Goal: Information Seeking & Learning: Check status

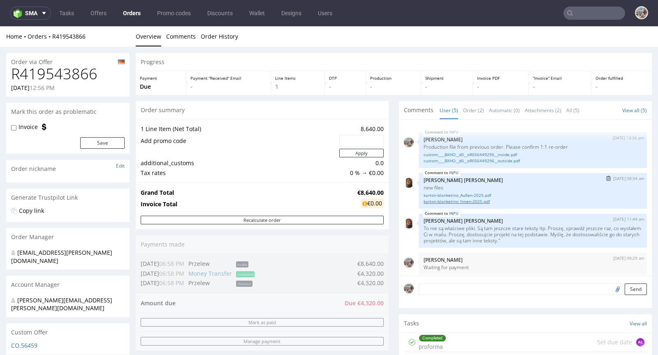
scroll to position [27, 0]
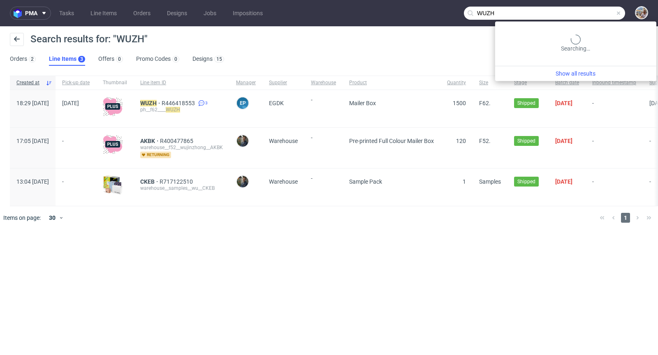
drag, startPoint x: 599, startPoint y: 13, endPoint x: 488, endPoint y: -1, distance: 112.3
click at [488, 0] on html "pma Tasks Line Items Orders Designs Jobs Impositions WUZH Search results for: "…" at bounding box center [329, 177] width 658 height 355
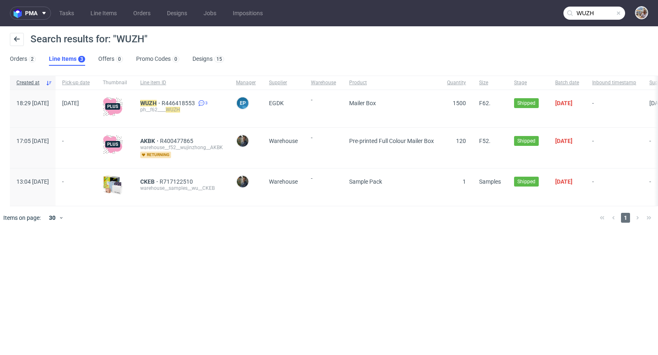
paste input "VDOC"
type input "VDOC"
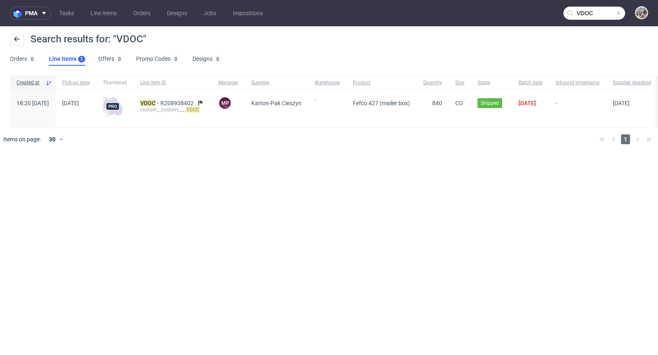
click at [619, 13] on span at bounding box center [618, 13] width 7 height 7
click at [605, 11] on input "text" at bounding box center [594, 13] width 62 height 13
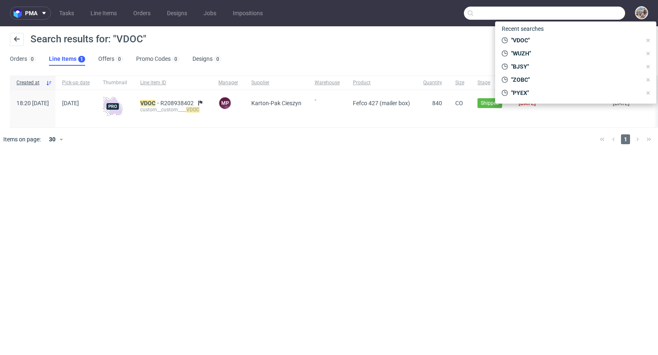
paste input "R168050098"
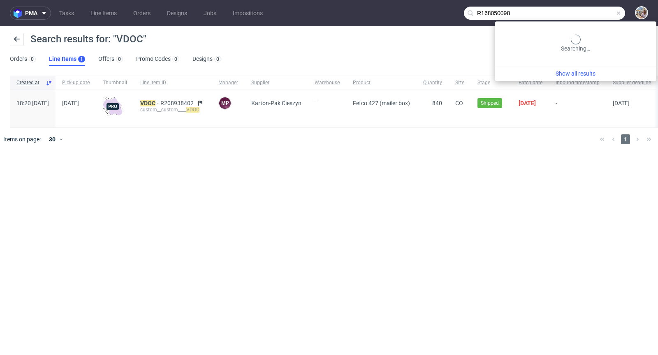
type input "R168050098"
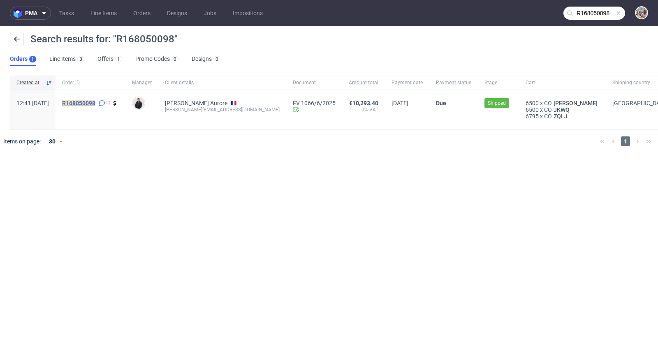
click at [95, 104] on mark "R168050098" at bounding box center [78, 103] width 33 height 7
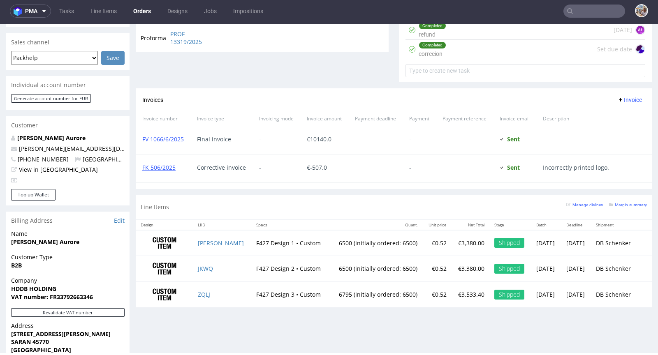
scroll to position [299, 0]
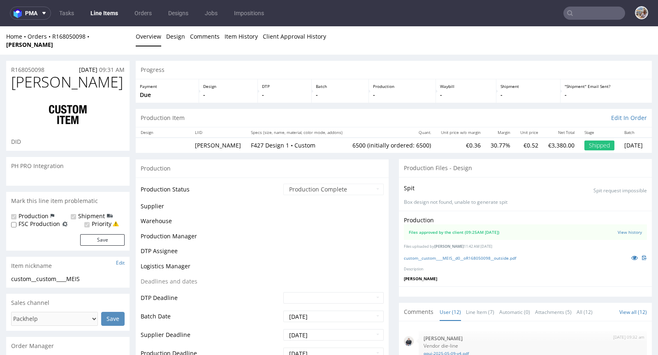
scroll to position [264, 0]
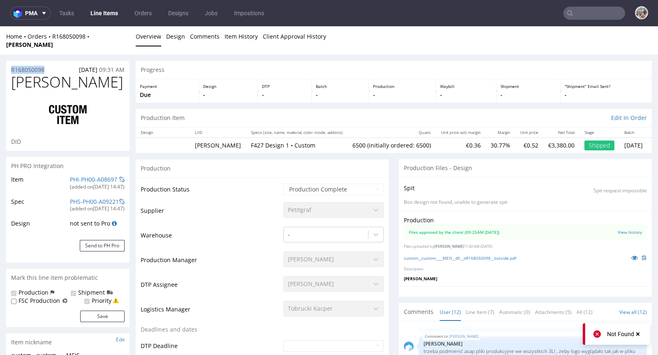
drag, startPoint x: 46, startPoint y: 63, endPoint x: 5, endPoint y: 64, distance: 42.0
copy p "R168050098"
click at [596, 13] on input "text" at bounding box center [594, 13] width 62 height 13
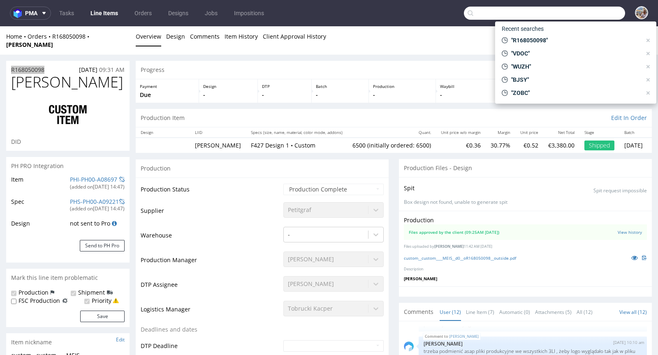
paste input "VDOC"
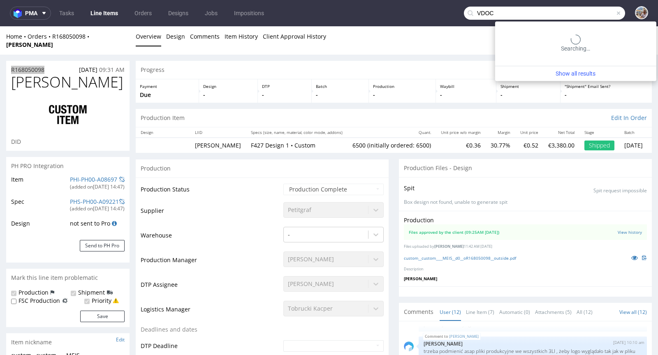
type input "VDOC"
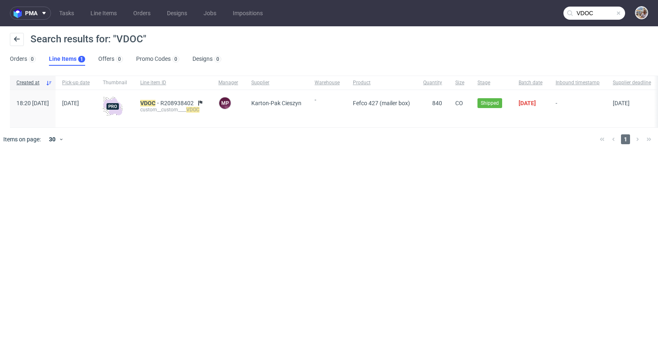
click at [618, 14] on span at bounding box center [618, 13] width 7 height 7
click at [602, 13] on input "text" at bounding box center [594, 13] width 62 height 13
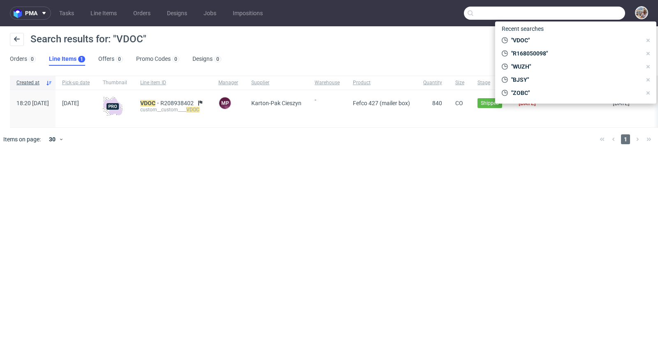
paste input "PJAB"
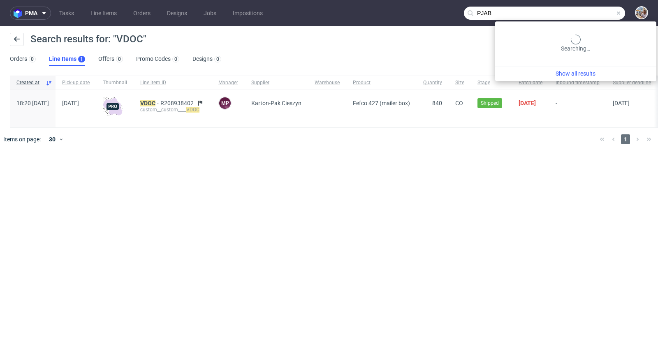
type input "PJAB"
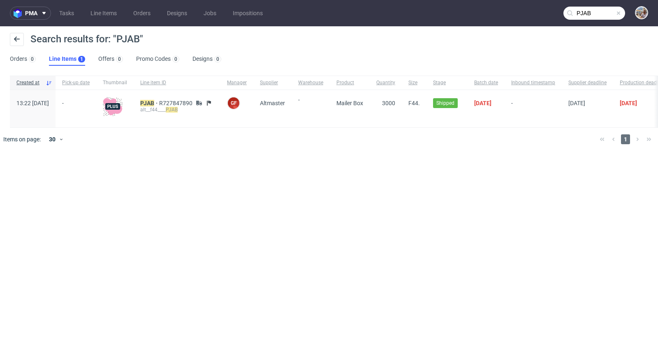
click at [621, 12] on span at bounding box center [618, 13] width 7 height 7
click at [604, 12] on input "text" at bounding box center [594, 13] width 62 height 13
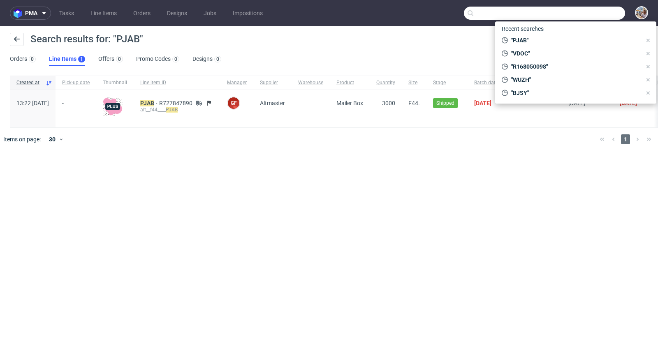
paste input "YBDJ"
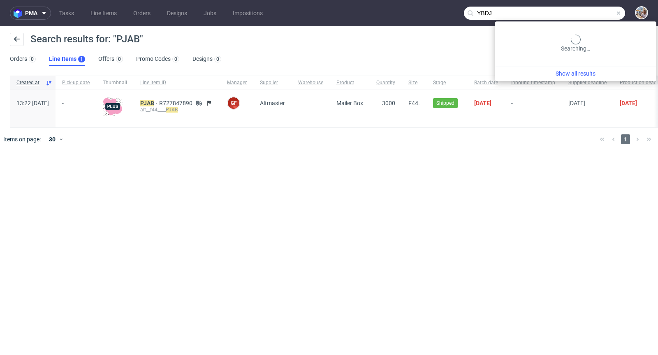
type input "YBDJ"
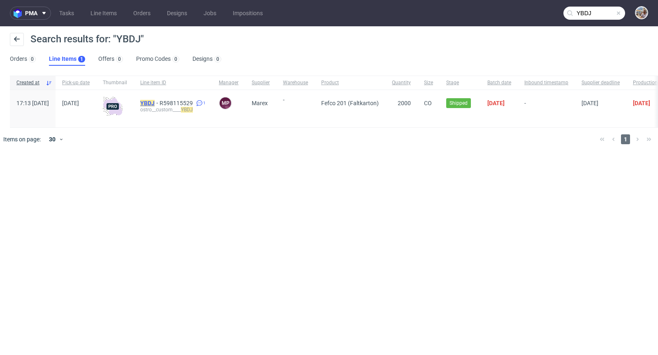
click at [155, 100] on mark "YBDJ" at bounding box center [147, 103] width 14 height 7
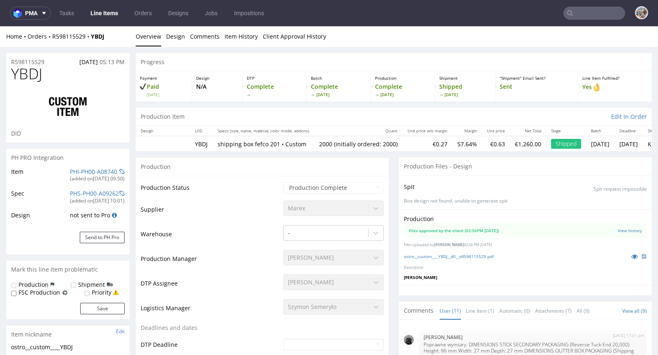
scroll to position [246, 0]
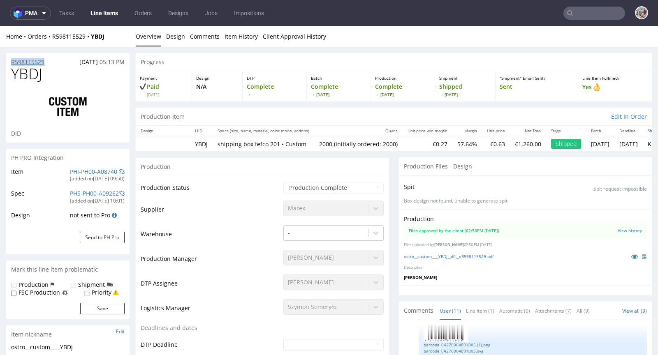
drag, startPoint x: 47, startPoint y: 63, endPoint x: 12, endPoint y: 59, distance: 35.1
click at [12, 59] on div "R598115529 18.06.2025 05:13 PM" at bounding box center [67, 59] width 123 height 13
copy p "R598115529"
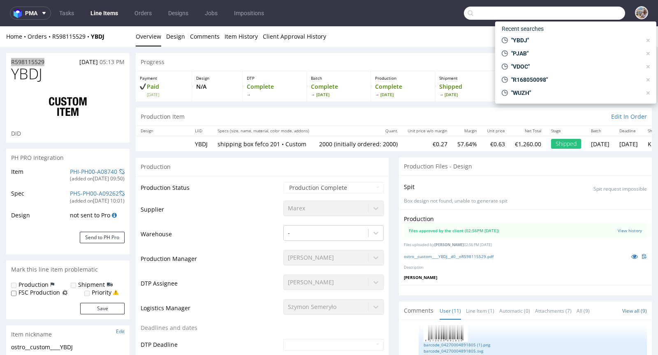
click at [599, 16] on input "text" at bounding box center [544, 13] width 161 height 13
paste input "R817603832"
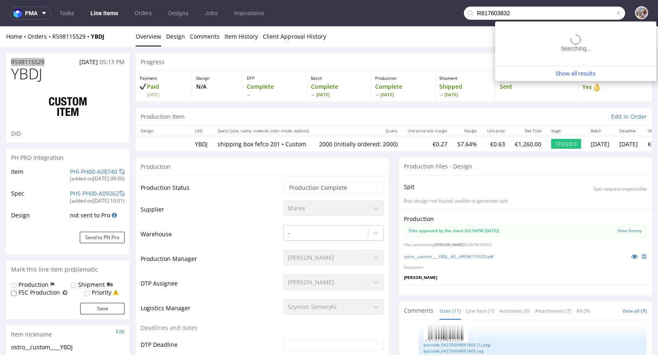
type input "R817603832"
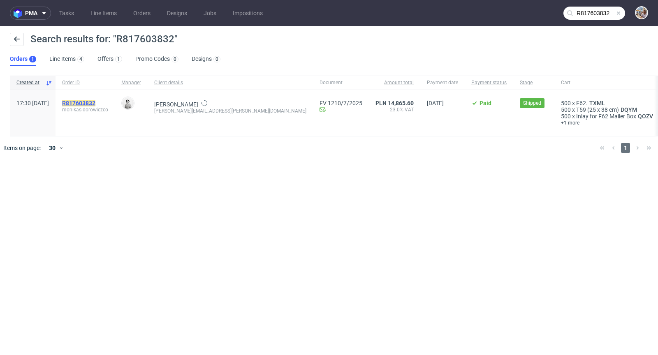
click at [95, 102] on mark "R817603832" at bounding box center [78, 103] width 33 height 7
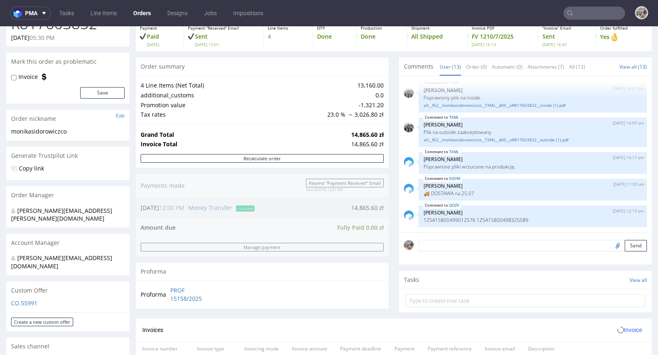
scroll to position [412, 0]
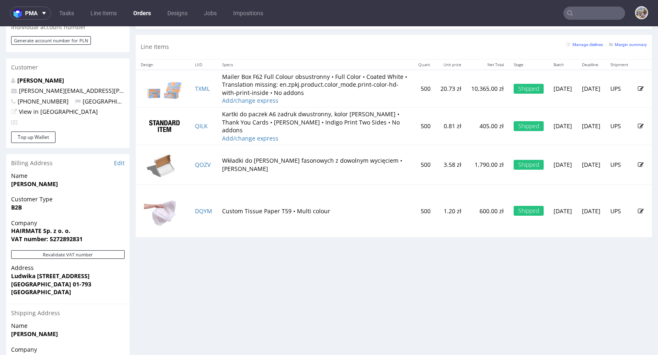
click at [592, 10] on input "text" at bounding box center [594, 13] width 62 height 13
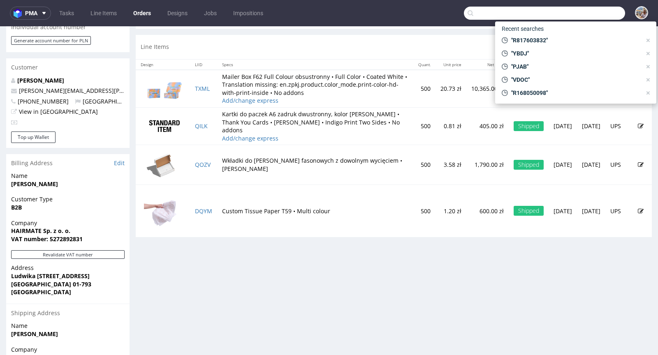
paste input "NGCP"
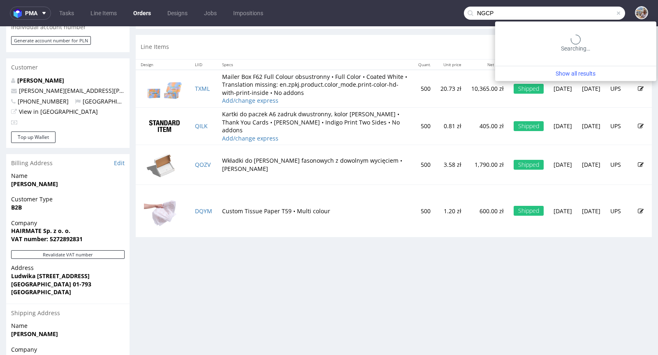
type input "NGCP"
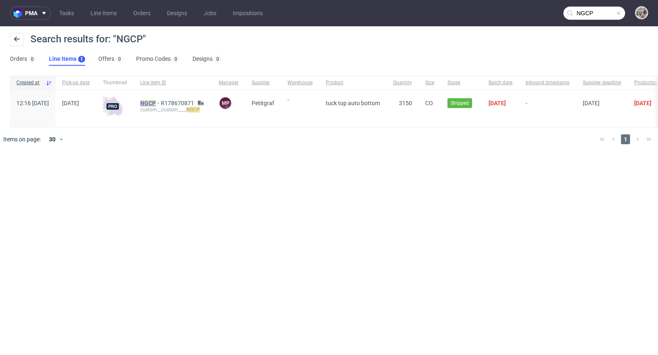
click at [156, 101] on mark "NGCP" at bounding box center [148, 103] width 16 height 7
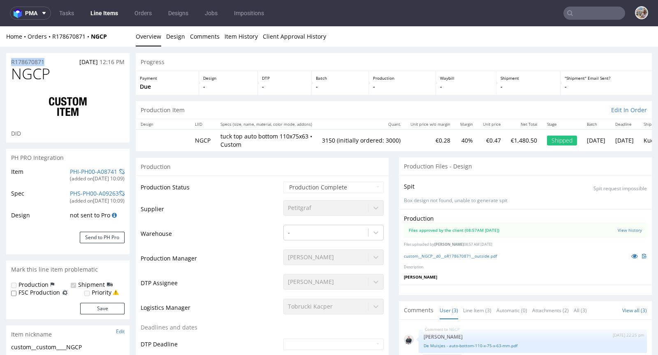
drag, startPoint x: 47, startPoint y: 61, endPoint x: 10, endPoint y: 60, distance: 37.0
click at [10, 60] on div "R178670871 19.06.2025 12:16 PM" at bounding box center [67, 59] width 123 height 13
copy p "R178670871"
click at [588, 12] on input "text" at bounding box center [594, 13] width 62 height 13
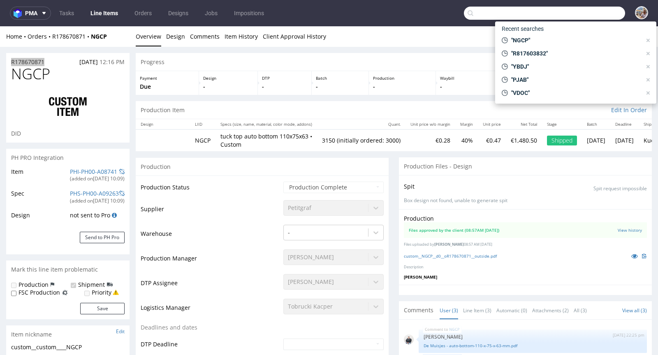
paste input "AETU"
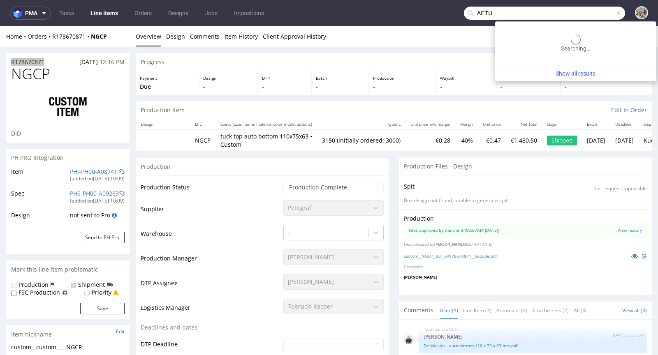
type input "AETU"
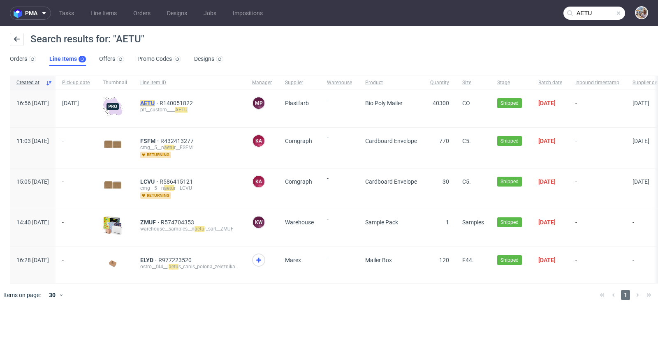
click at [155, 100] on mark "AETU" at bounding box center [147, 103] width 14 height 7
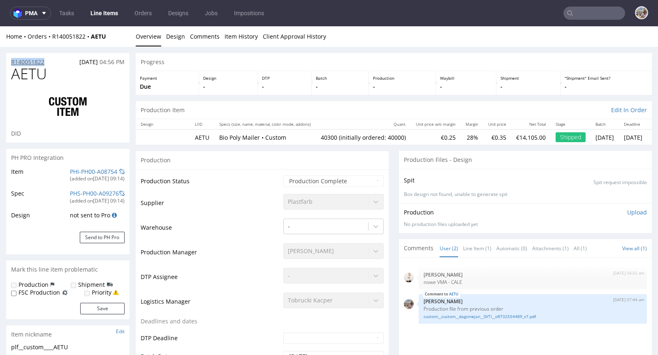
drag, startPoint x: 46, startPoint y: 60, endPoint x: 12, endPoint y: 59, distance: 34.2
click at [12, 59] on div "R140051822 27.06.2025 04:56 PM" at bounding box center [67, 59] width 123 height 13
copy p "R140051822"
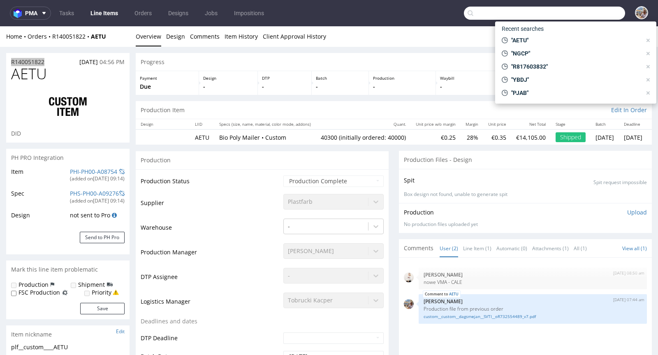
click at [580, 12] on input "text" at bounding box center [544, 13] width 161 height 13
paste input "CNKV"
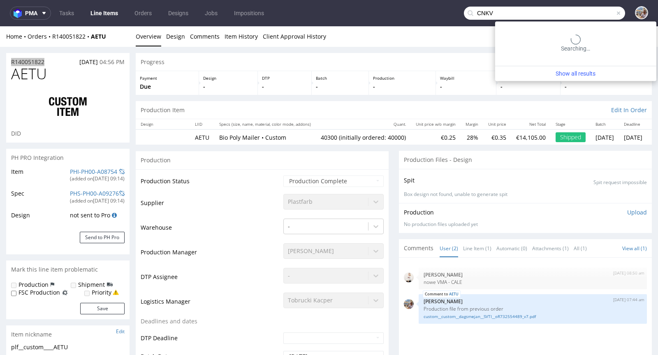
type input "CNKV"
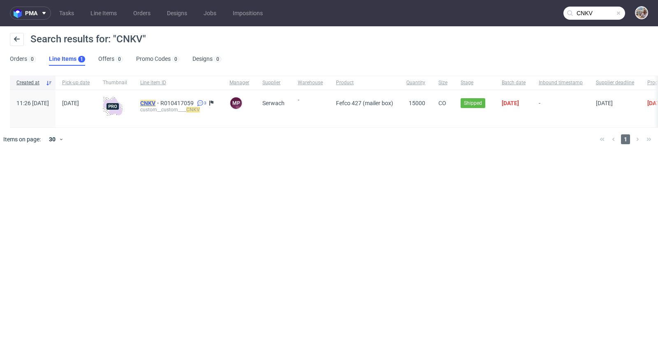
click at [155, 103] on mark "CNKV" at bounding box center [147, 103] width 15 height 7
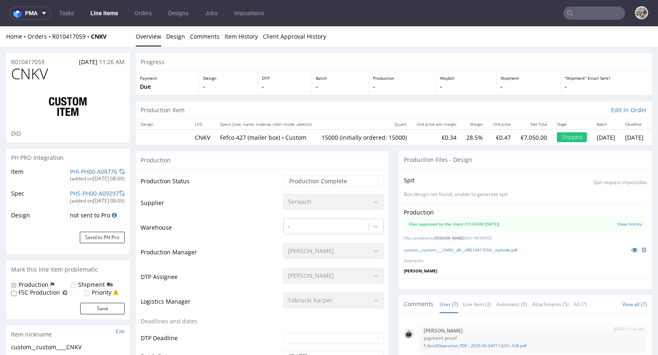
scroll to position [98, 0]
drag, startPoint x: 51, startPoint y: 61, endPoint x: 8, endPoint y: 58, distance: 43.3
click at [8, 58] on div "R010417059 04.06.2025 11:26 AM" at bounding box center [67, 59] width 123 height 13
copy p "R010417059"
click at [586, 18] on input "text" at bounding box center [594, 13] width 62 height 13
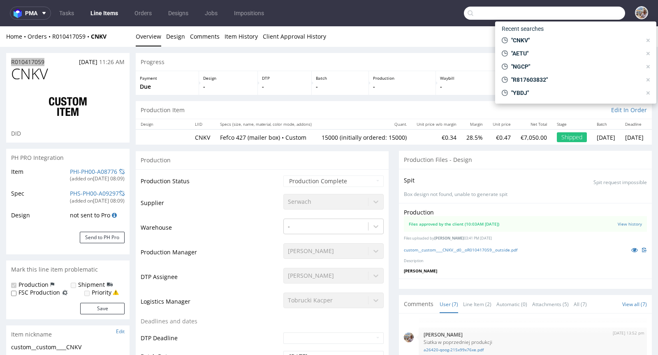
paste input "CKXW"
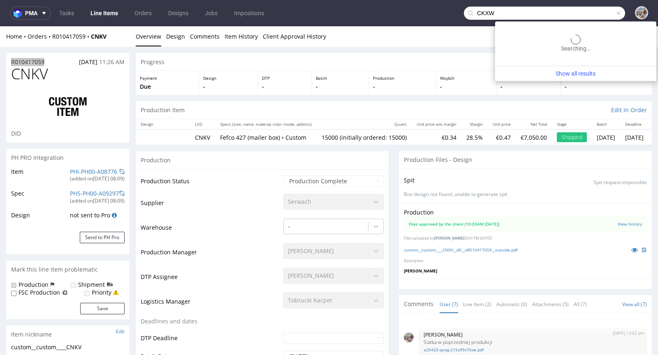
type input "CKXW"
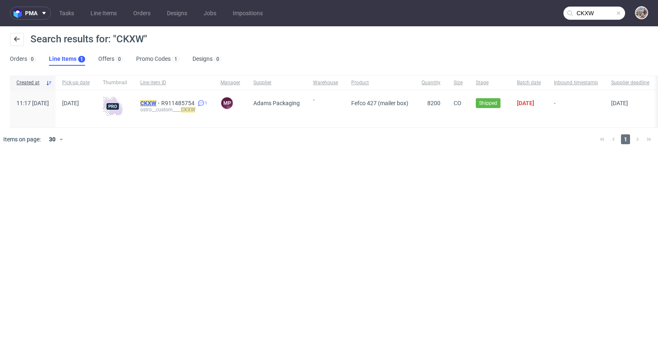
click at [156, 102] on mark "CKXW" at bounding box center [148, 103] width 16 height 7
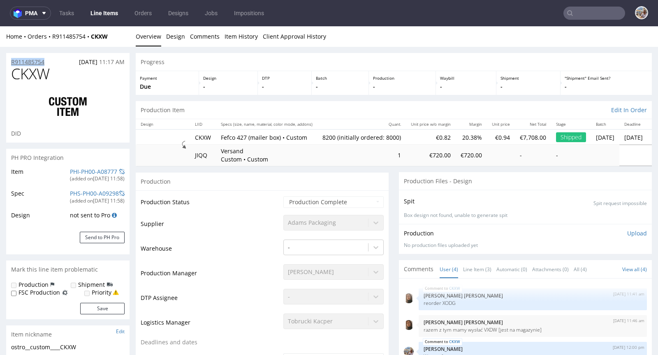
drag, startPoint x: 47, startPoint y: 61, endPoint x: 11, endPoint y: 60, distance: 36.2
click at [11, 60] on div "R911485754 07.07.2025 11:17 AM" at bounding box center [67, 59] width 123 height 13
copy p "R911485754"
click at [591, 20] on nav "pma Tasks Line Items Orders Designs Jobs Impositions" at bounding box center [329, 13] width 658 height 26
click at [591, 16] on input "text" at bounding box center [594, 13] width 62 height 13
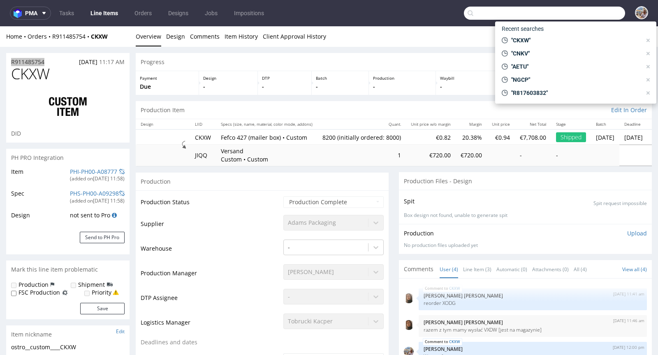
paste input "FHDA"
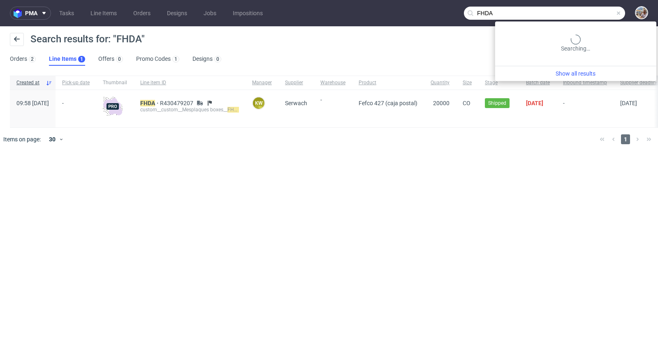
drag, startPoint x: 596, startPoint y: 12, endPoint x: 469, endPoint y: 2, distance: 127.9
click at [469, 2] on nav "pma Tasks Line Items Orders Designs Jobs Impositions FHDA" at bounding box center [329, 13] width 658 height 26
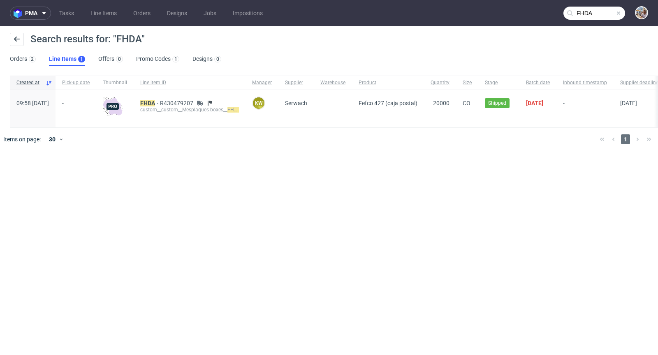
paste input "RULX"
type input "RULX"
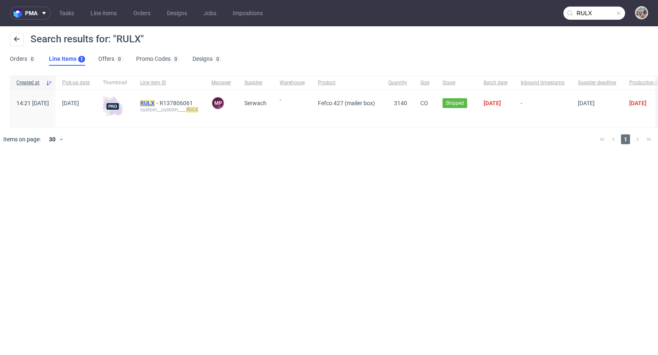
click at [155, 101] on mark "RULX" at bounding box center [147, 103] width 14 height 7
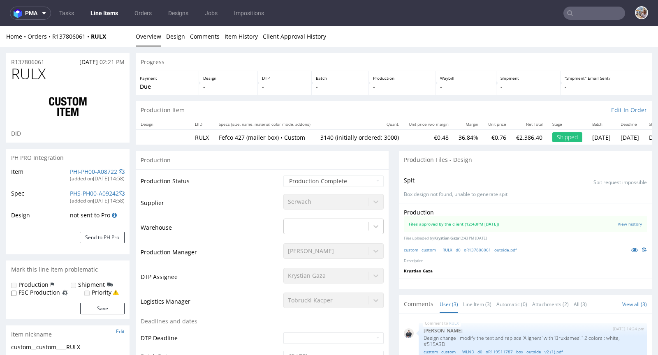
select select "in_progress"
drag, startPoint x: 46, startPoint y: 61, endPoint x: 7, endPoint y: 61, distance: 39.1
click at [7, 61] on div "R137806061 16.06.2025 02:21 PM" at bounding box center [67, 59] width 123 height 13
copy p "R137806061"
click at [590, 9] on input "text" at bounding box center [594, 13] width 62 height 13
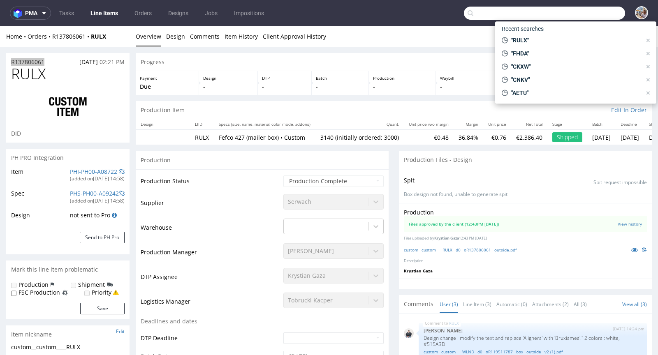
paste input "TPPN"
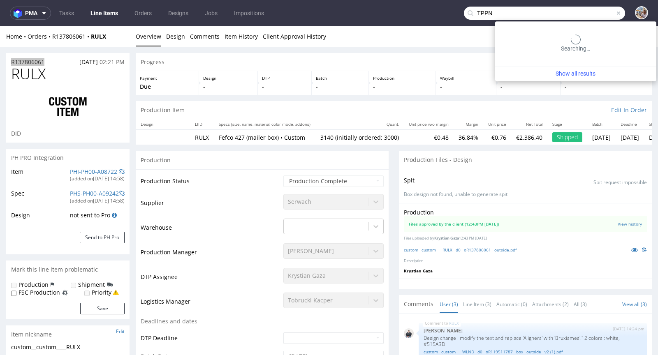
type input "TPPN"
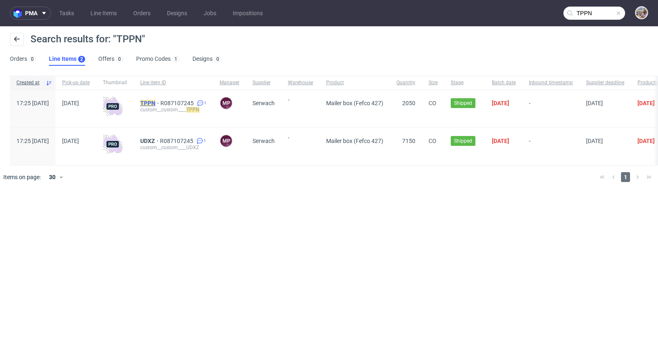
click at [155, 104] on mark "TPPN" at bounding box center [147, 103] width 15 height 7
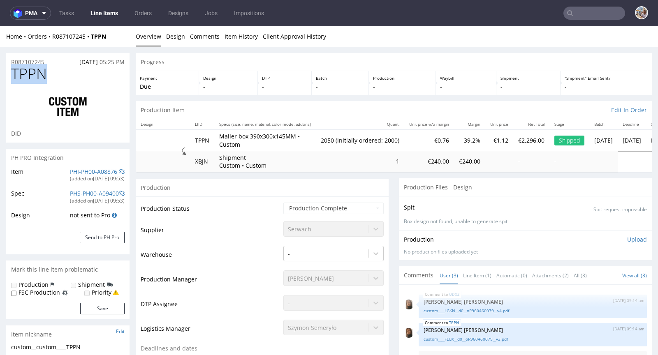
drag, startPoint x: 52, startPoint y: 76, endPoint x: 11, endPoint y: 72, distance: 41.7
click at [11, 72] on h1 "TPPN" at bounding box center [67, 74] width 113 height 16
copy span "TPPN"
click at [585, 14] on input "text" at bounding box center [594, 13] width 62 height 13
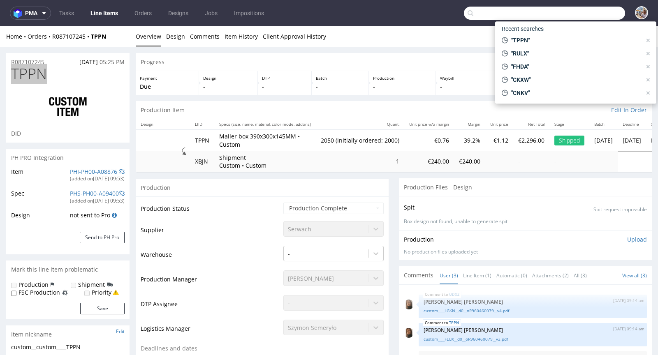
paste input "TDIJ"
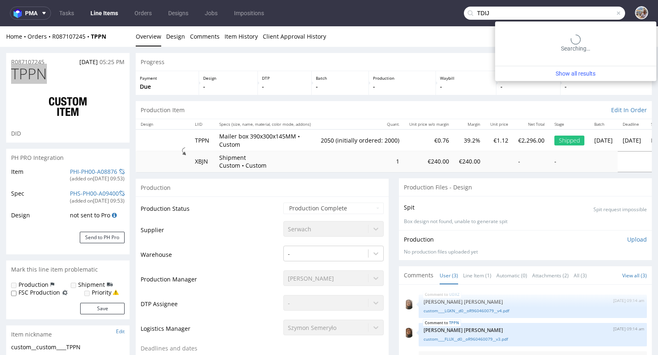
type input "TDIJ"
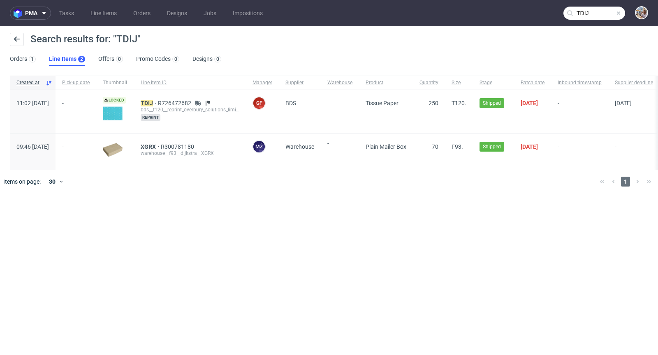
click at [619, 9] on input "TDIJ" at bounding box center [594, 13] width 62 height 13
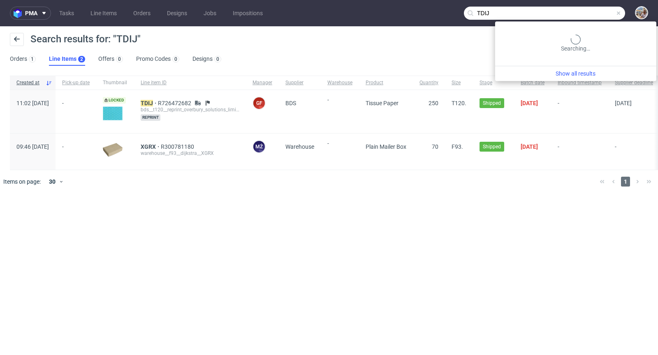
click at [614, 12] on input "TDIJ" at bounding box center [544, 13] width 161 height 13
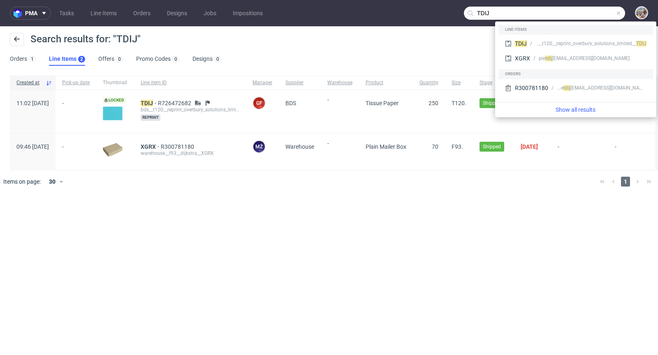
click at [618, 13] on span at bounding box center [618, 13] width 7 height 7
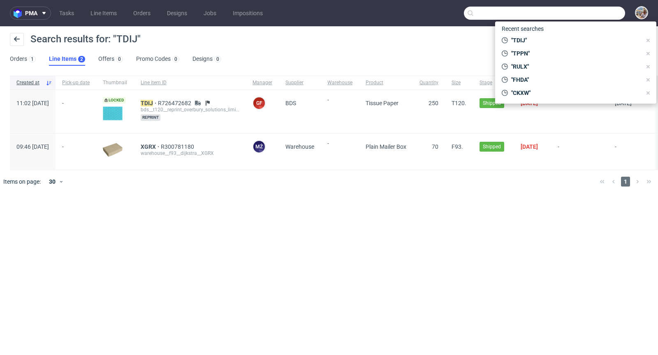
click at [599, 14] on input "text" at bounding box center [544, 13] width 161 height 13
paste input "LHKA"
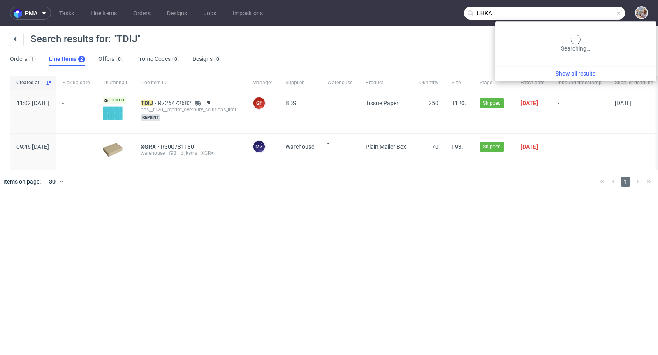
type input "LHKA"
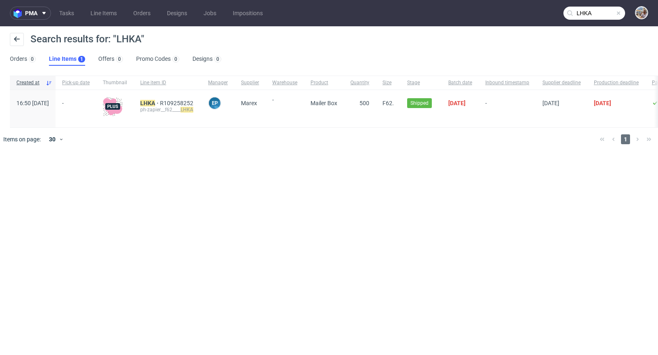
click at [621, 13] on span at bounding box center [618, 13] width 7 height 7
click at [616, 12] on input "text" at bounding box center [594, 13] width 62 height 13
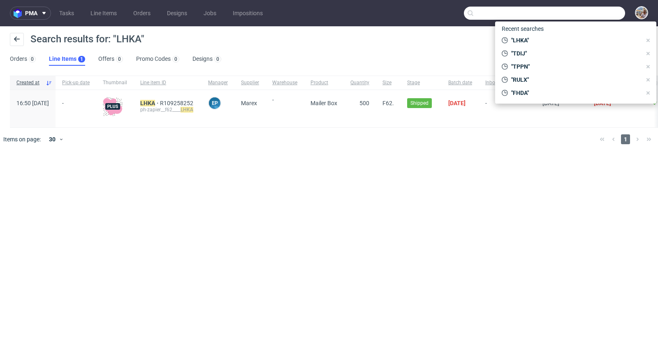
paste input "UZEK"
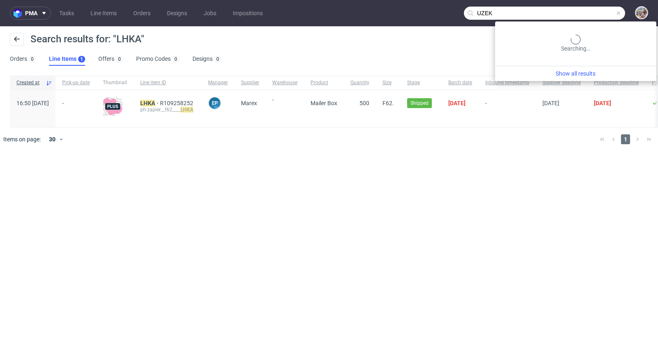
type input "UZEK"
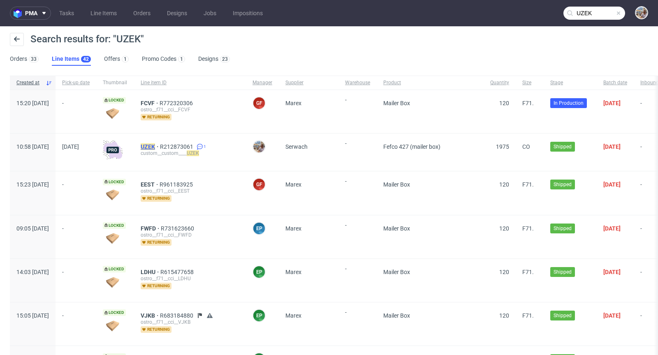
click at [155, 146] on mark "UZEK" at bounding box center [148, 147] width 14 height 7
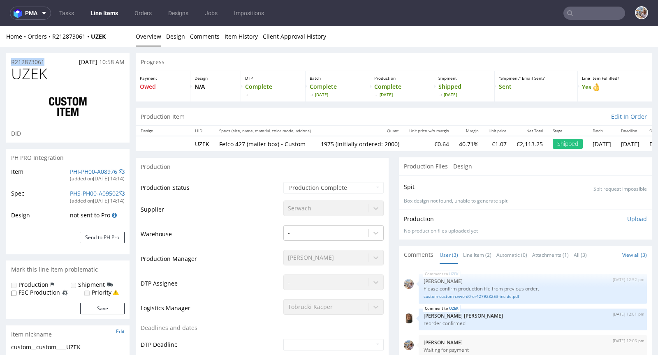
drag, startPoint x: 47, startPoint y: 64, endPoint x: 10, endPoint y: 59, distance: 37.3
click at [10, 59] on div "R212873061 22.08.2025 10:58 AM" at bounding box center [67, 59] width 123 height 13
copy p "R212873061"
click at [580, 17] on input "text" at bounding box center [594, 13] width 62 height 13
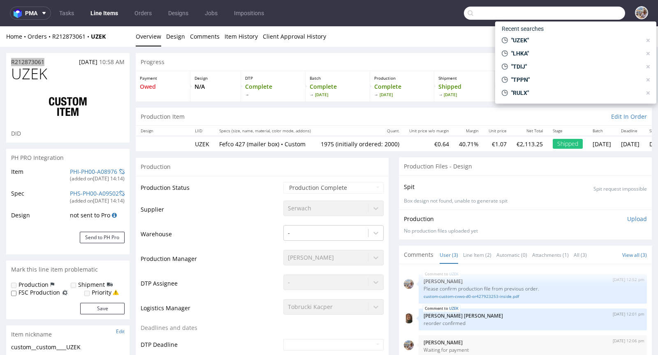
paste input "KDUQ"
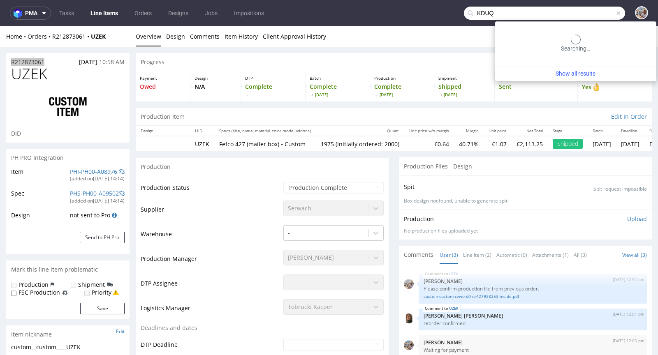
type input "KDUQ"
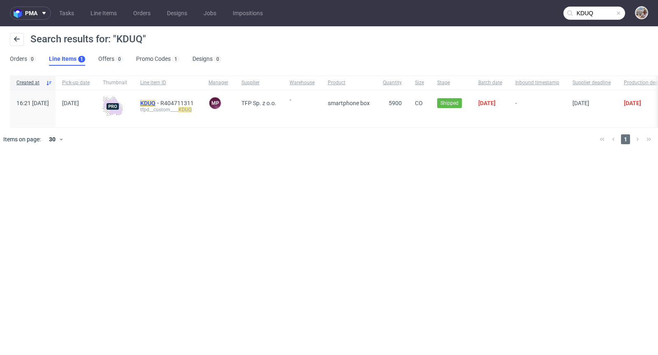
click at [155, 103] on mark "KDUQ" at bounding box center [147, 103] width 15 height 7
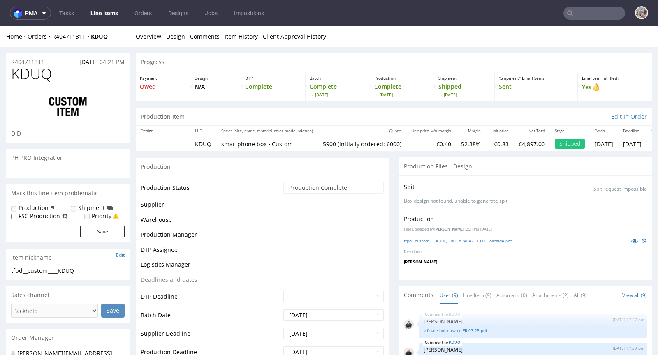
scroll to position [122, 0]
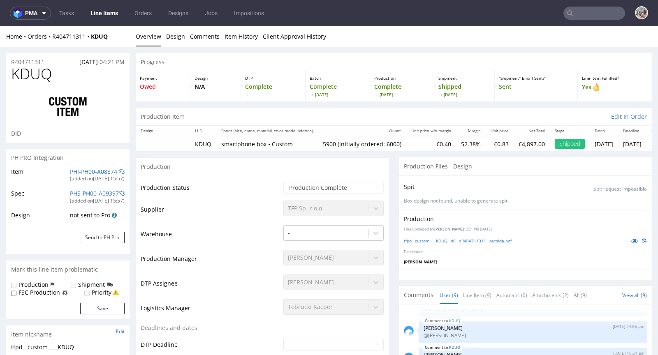
select select "in_progress"
click at [631, 239] on icon at bounding box center [634, 241] width 7 height 6
click at [100, 168] on link "PHI-PH00-A08874" at bounding box center [93, 172] width 47 height 8
click at [586, 21] on nav "pma Tasks Line Items Orders Designs Jobs Impositions" at bounding box center [329, 13] width 658 height 26
click at [586, 15] on input "text" at bounding box center [594, 13] width 62 height 13
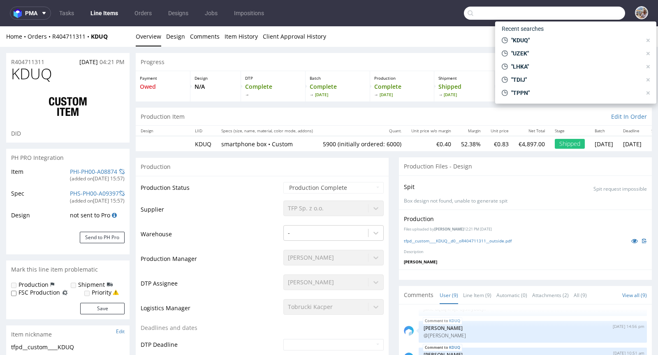
paste input "ANNA"
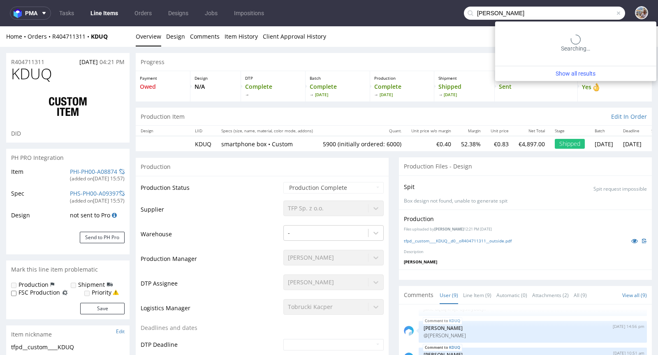
type input "ANNA"
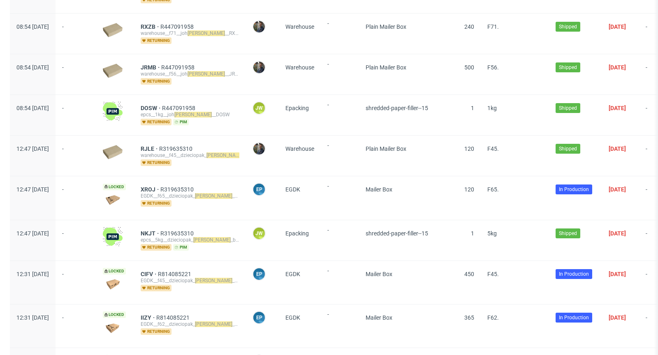
scroll to position [595, 0]
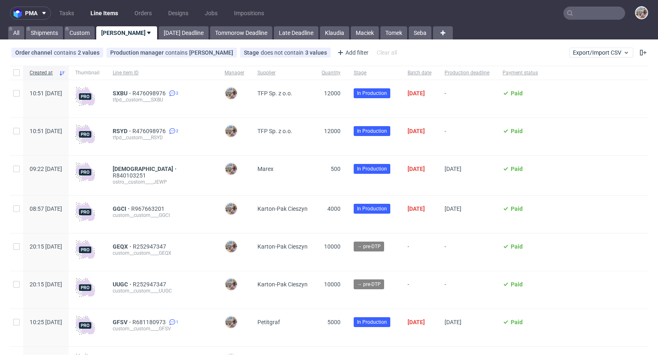
click at [580, 15] on input "text" at bounding box center [594, 13] width 62 height 13
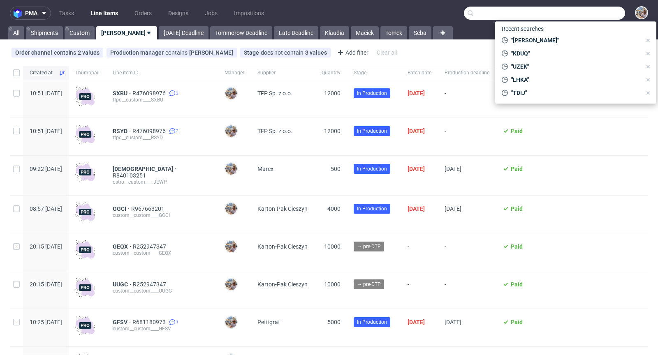
paste input "BXED"
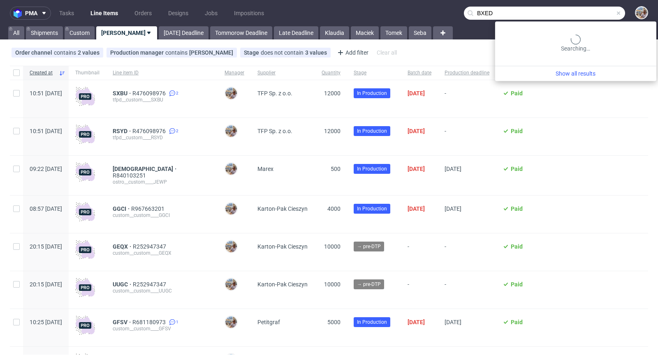
type input "BXED"
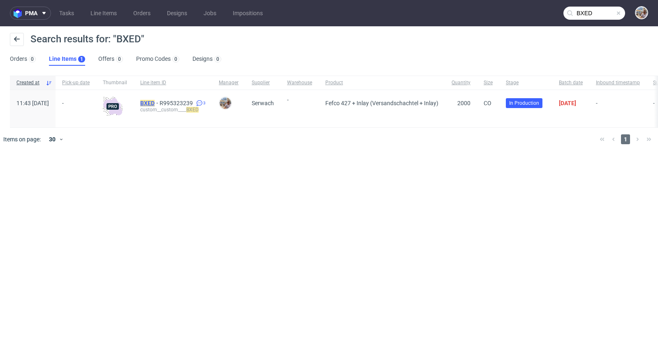
click at [155, 104] on mark "BXED" at bounding box center [147, 103] width 14 height 7
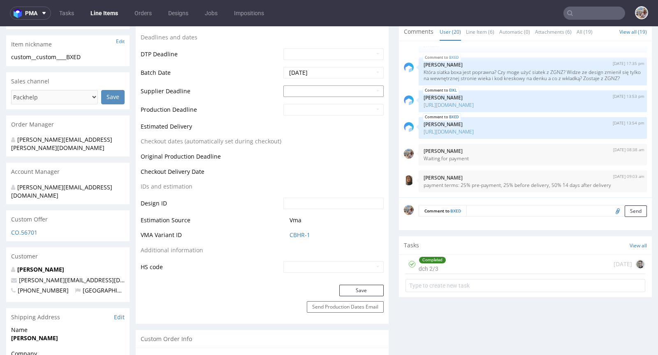
scroll to position [339, 0]
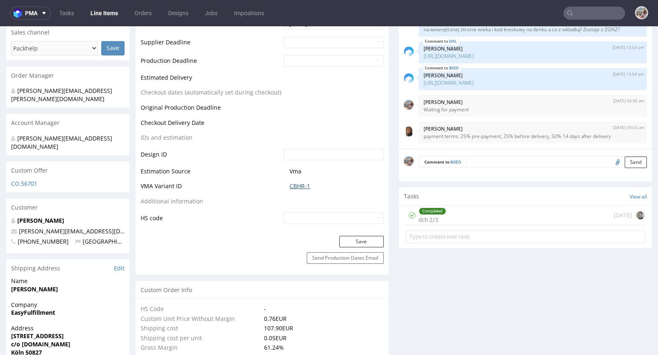
click at [291, 189] on link "CBHR-1" at bounding box center [299, 186] width 21 height 8
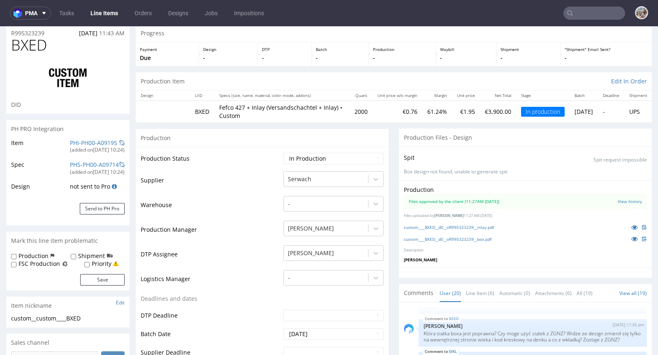
scroll to position [0, 0]
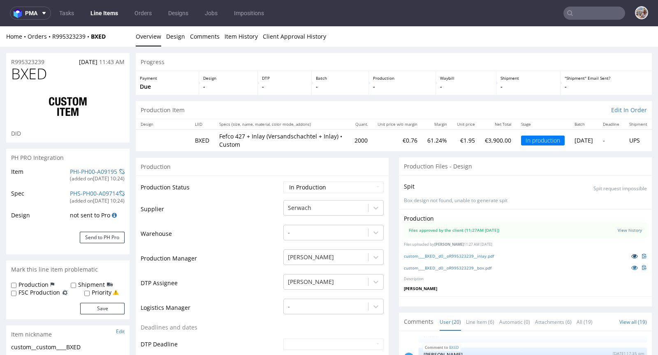
click at [627, 256] on link at bounding box center [634, 256] width 15 height 9
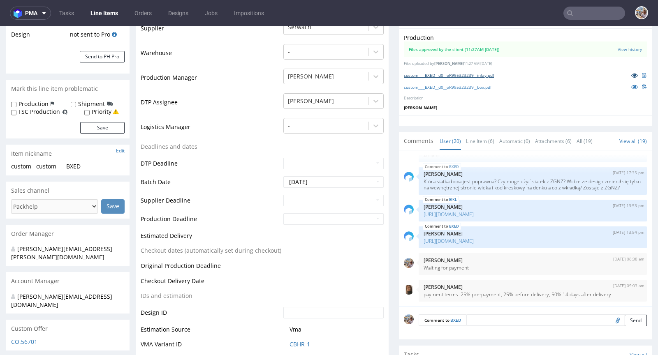
scroll to position [119, 0]
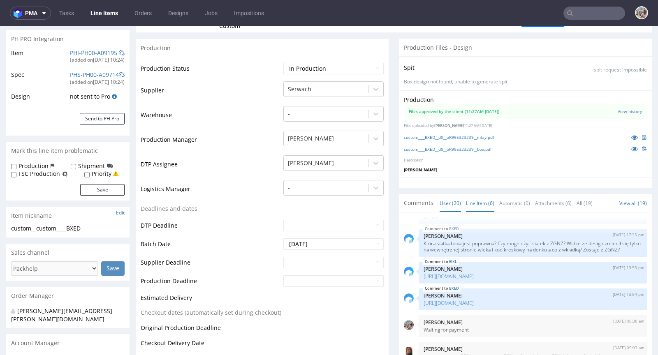
click at [483, 199] on link "Line Item (6)" at bounding box center [480, 204] width 28 height 18
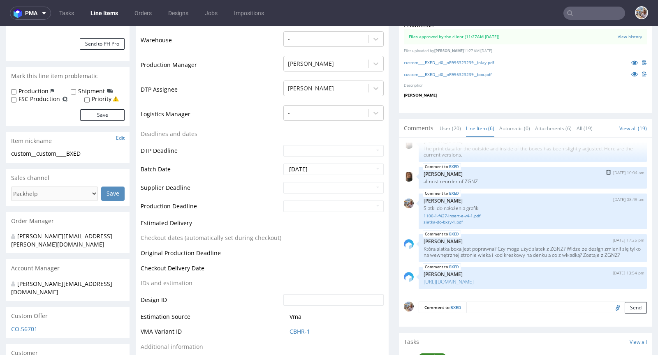
scroll to position [48, 0]
drag, startPoint x: 440, startPoint y: 254, endPoint x: 451, endPoint y: 254, distance: 11.5
click at [451, 254] on p "Która siatka boxa jest poprawna? Czy moge użyć siatek z ZGNZ? Widze ze design z…" at bounding box center [533, 252] width 218 height 12
copy p "ZGNZ"
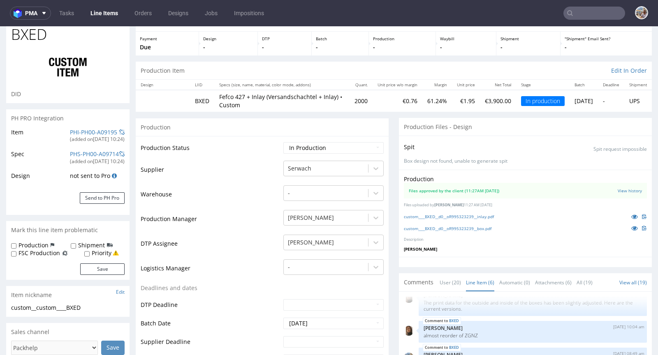
scroll to position [0, 0]
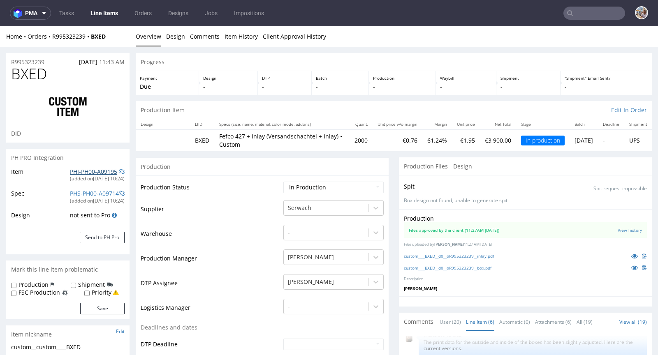
click at [95, 172] on link "PHI-PH00-A09195" at bounding box center [93, 172] width 47 height 8
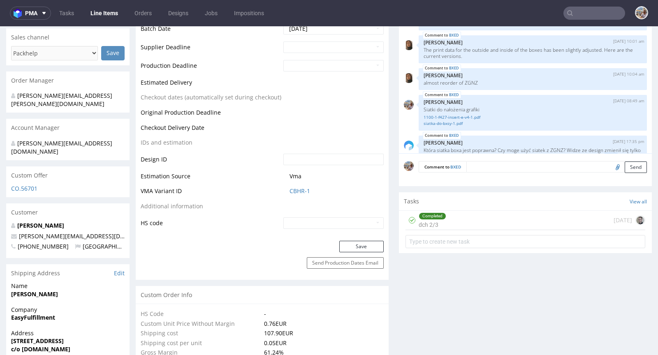
scroll to position [335, 0]
click at [290, 189] on link "CBHR-1" at bounding box center [299, 191] width 21 height 8
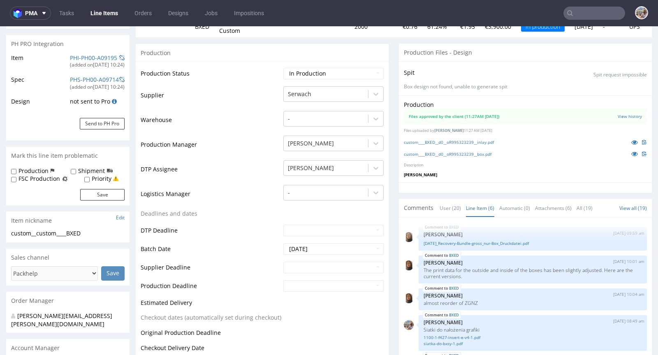
scroll to position [0, 0]
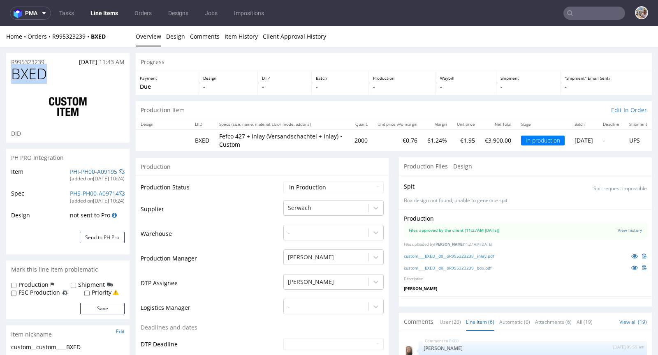
drag, startPoint x: 56, startPoint y: 71, endPoint x: 3, endPoint y: 73, distance: 52.3
copy span "BXED"
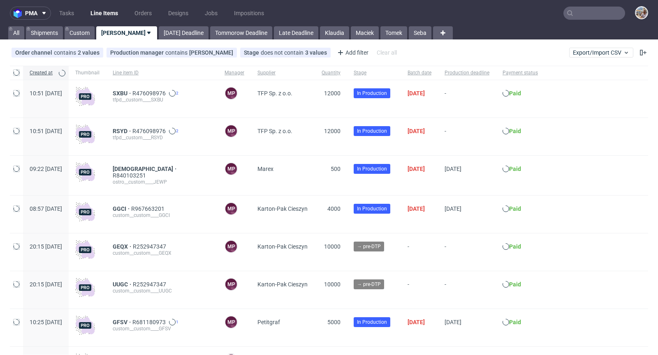
click at [588, 12] on input "text" at bounding box center [594, 13] width 62 height 13
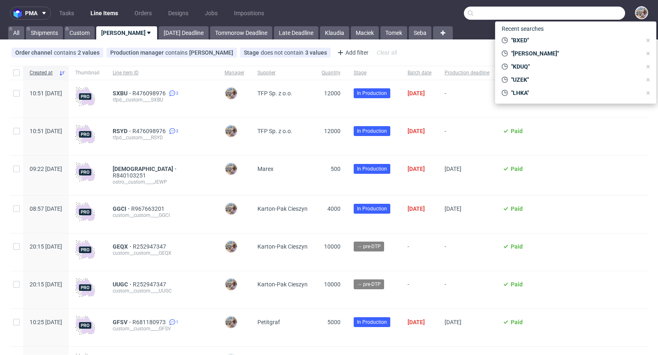
paste input "QEXD"
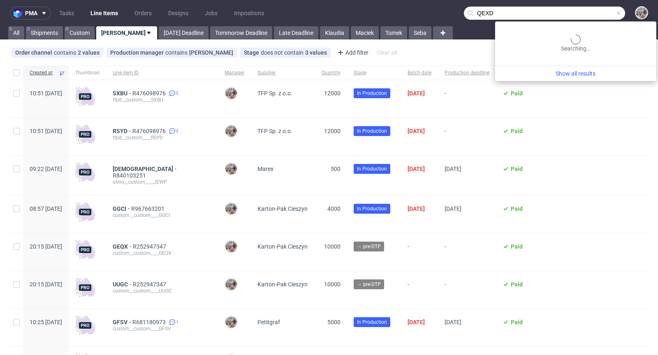
type input "QEXD"
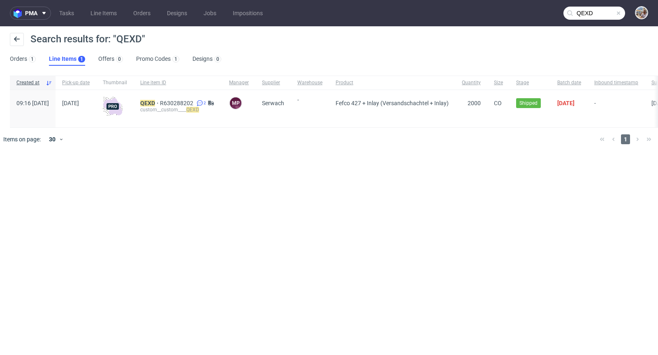
click at [164, 104] on div "QEXD R630288202 2 custom__custom____ QEXD" at bounding box center [178, 108] width 89 height 37
click at [155, 104] on mark "QEXD" at bounding box center [147, 103] width 15 height 7
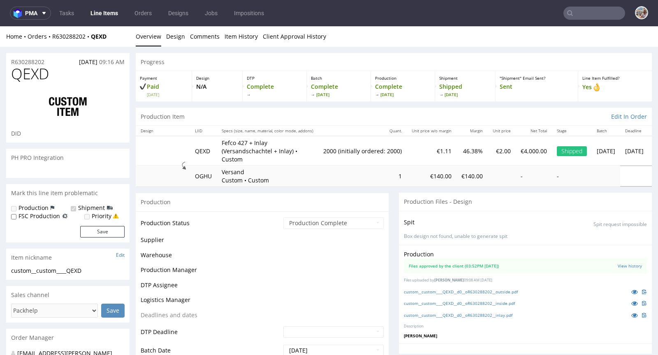
scroll to position [426, 0]
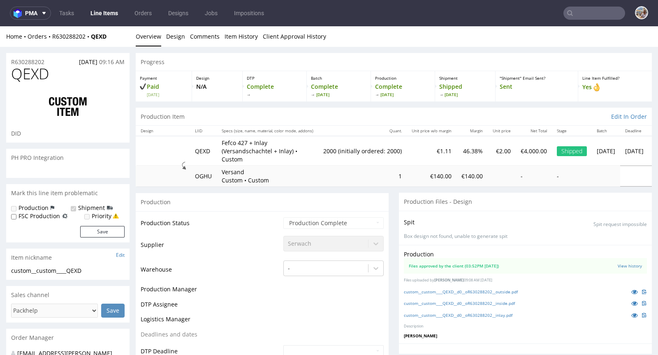
select select "in_progress"
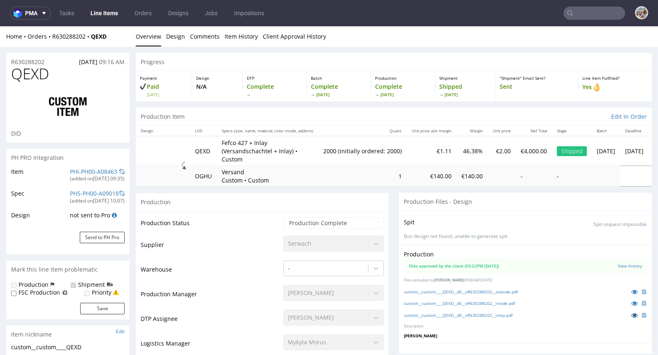
click at [631, 313] on icon at bounding box center [634, 316] width 7 height 6
click at [581, 19] on input "text" at bounding box center [594, 13] width 62 height 13
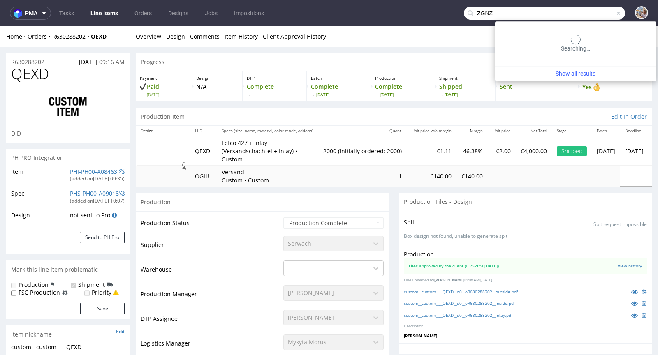
type input "ZGNZ"
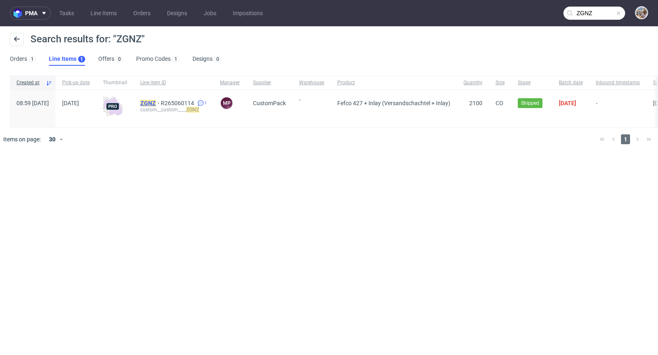
click at [156, 101] on mark "ZGNZ" at bounding box center [148, 103] width 16 height 7
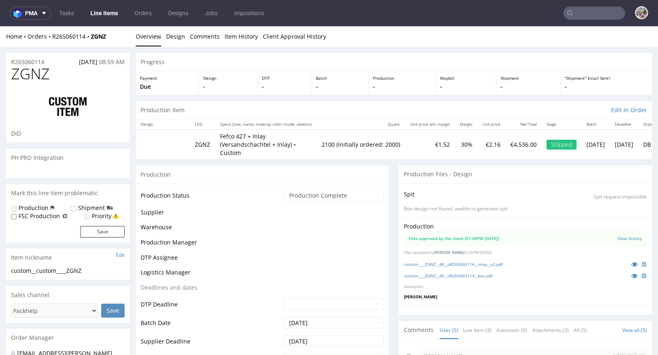
scroll to position [23, 0]
select select "in_progress"
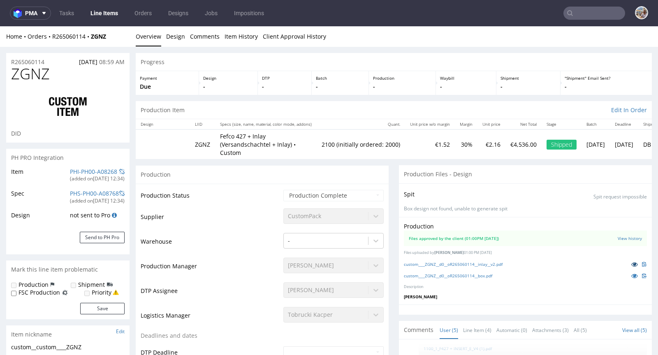
click at [631, 262] on icon at bounding box center [634, 265] width 7 height 6
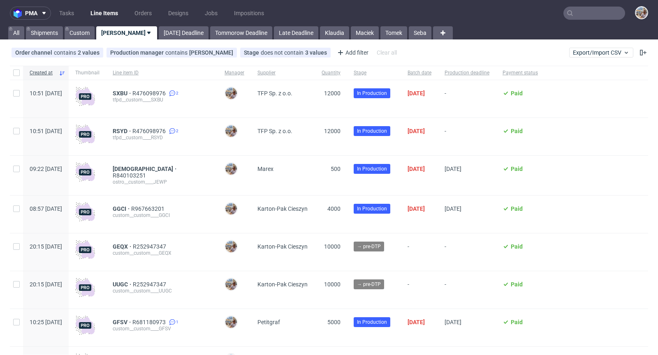
click at [579, 20] on nav "pma Tasks Line Items Orders Designs Jobs Impositions" at bounding box center [329, 13] width 658 height 26
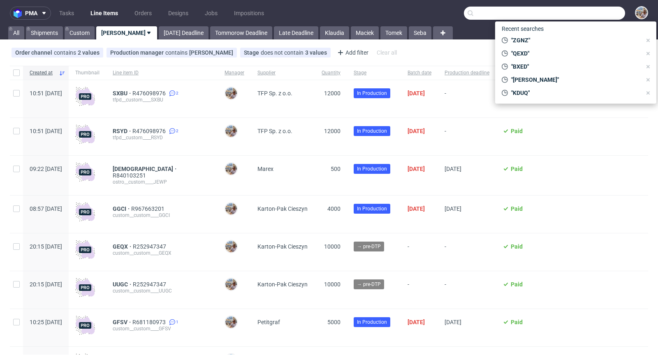
click at [582, 16] on input "text" at bounding box center [544, 13] width 161 height 13
paste input "CBRK"
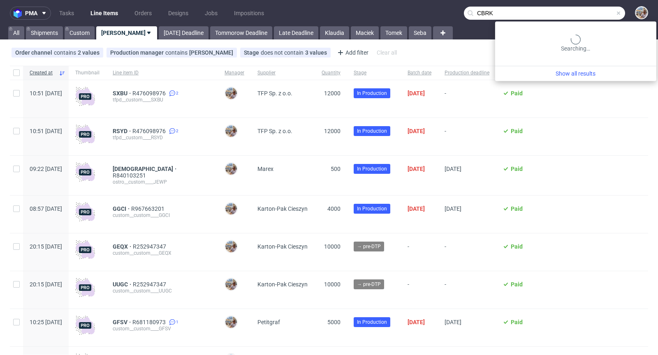
type input "CBRK"
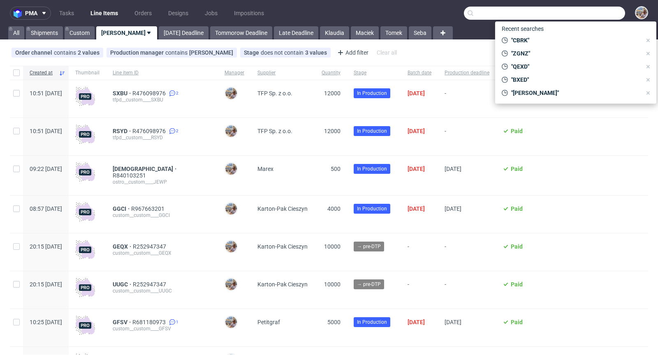
click at [586, 14] on input "text" at bounding box center [544, 13] width 161 height 13
paste input "YKGA"
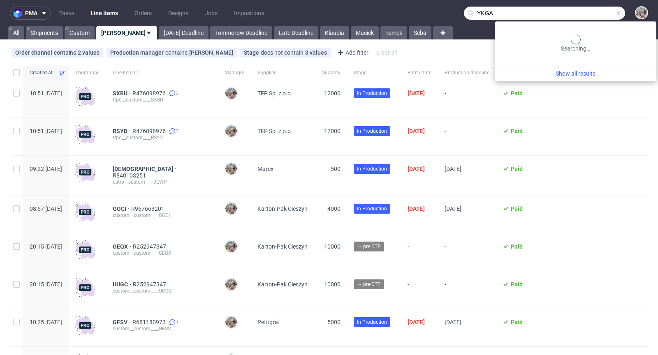
type input "YKGA"
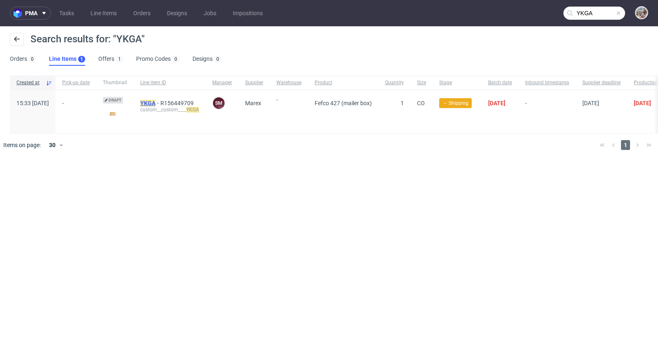
click at [155, 101] on mark "YKGA" at bounding box center [147, 103] width 15 height 7
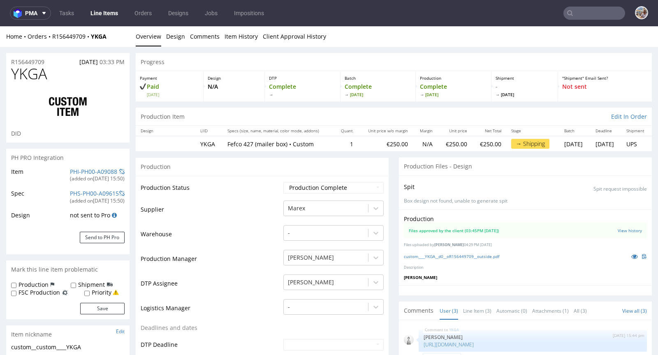
select select "in_progress"
click at [631, 256] on icon at bounding box center [634, 257] width 7 height 6
drag, startPoint x: 111, startPoint y: 38, endPoint x: 53, endPoint y: 35, distance: 58.9
click at [53, 35] on div "Home Orders R156449709 YKGA" at bounding box center [67, 36] width 123 height 8
copy div "R156449709 YKGA"
